Goal: Information Seeking & Learning: Check status

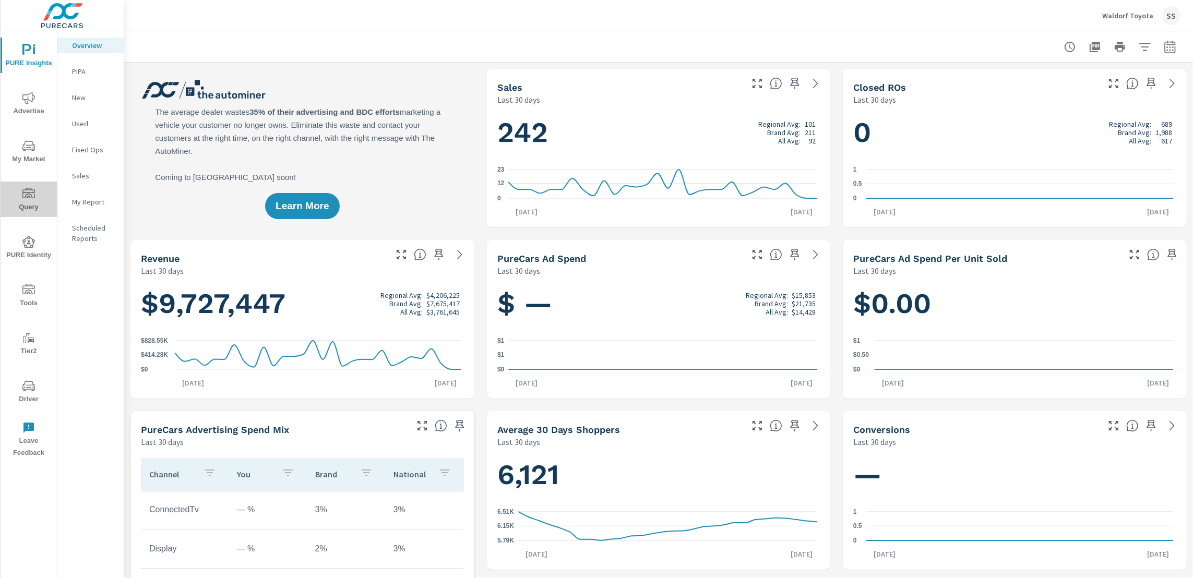
click at [24, 193] on icon "nav menu" at bounding box center [28, 194] width 13 height 13
